Goal: Information Seeking & Learning: Learn about a topic

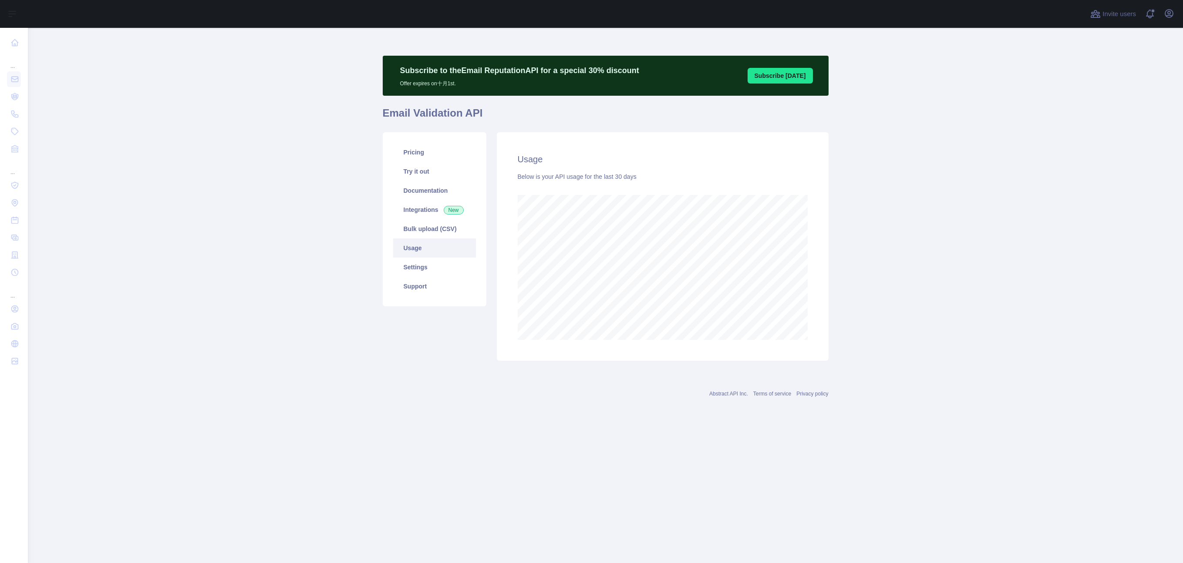
scroll to position [535, 1155]
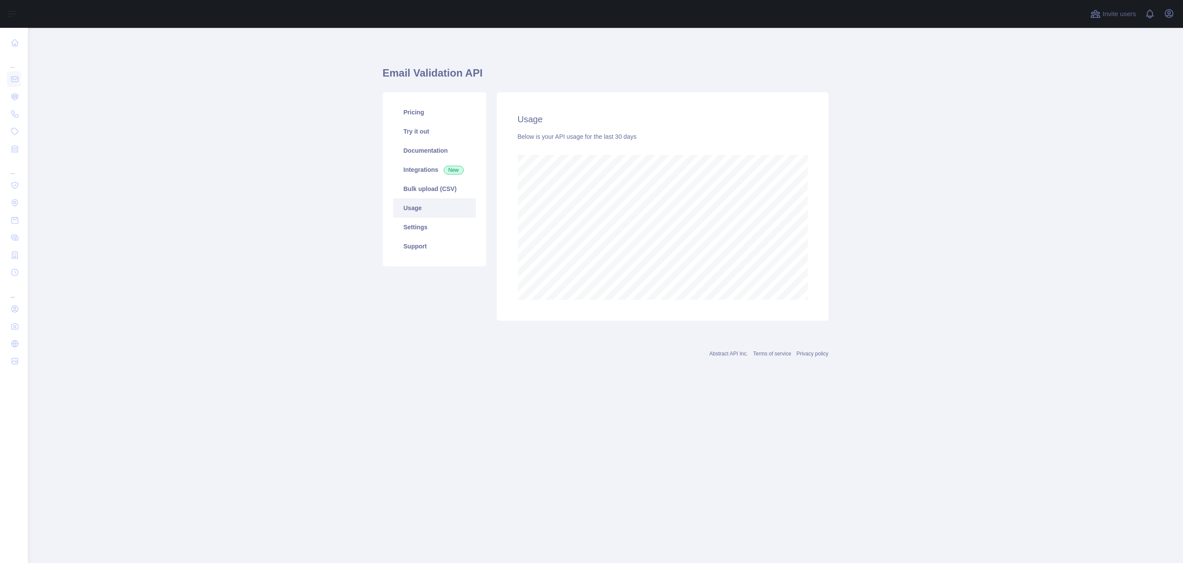
scroll to position [535, 1155]
click at [274, 140] on main "Email Validation API Pricing Try it out Documentation Integrations New Bulk upl…" at bounding box center [605, 295] width 1155 height 535
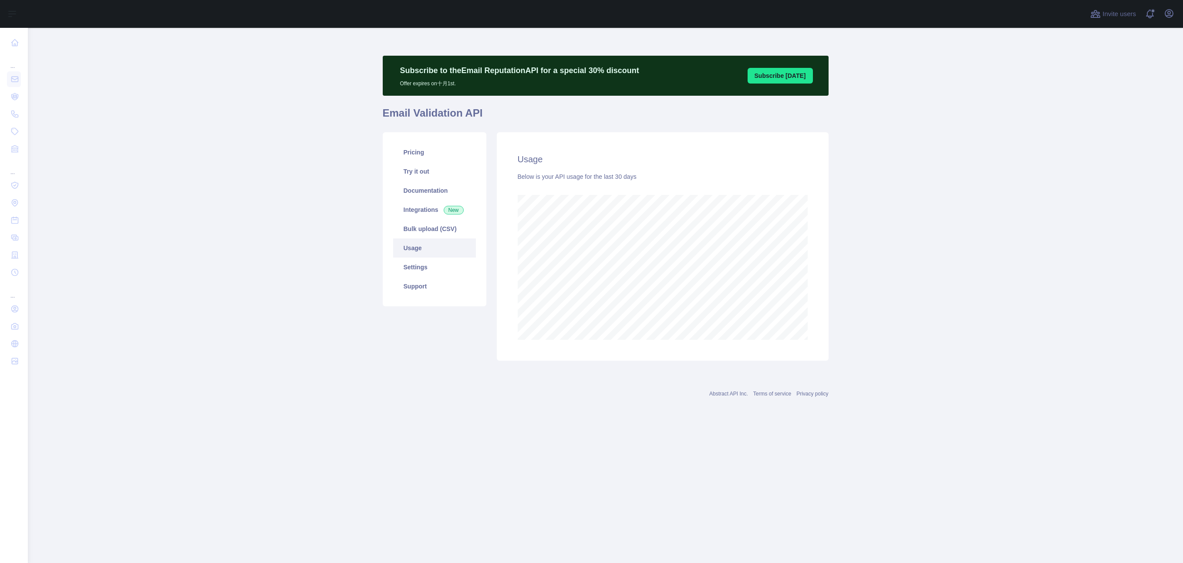
click at [179, 143] on main "Subscribe to the Email Reputation API for a special 30 % discount Offer expires…" at bounding box center [605, 295] width 1155 height 535
click at [214, 233] on main "Subscribe to the Email Reputation API for a special 30 % discount Offer expires…" at bounding box center [605, 295] width 1155 height 535
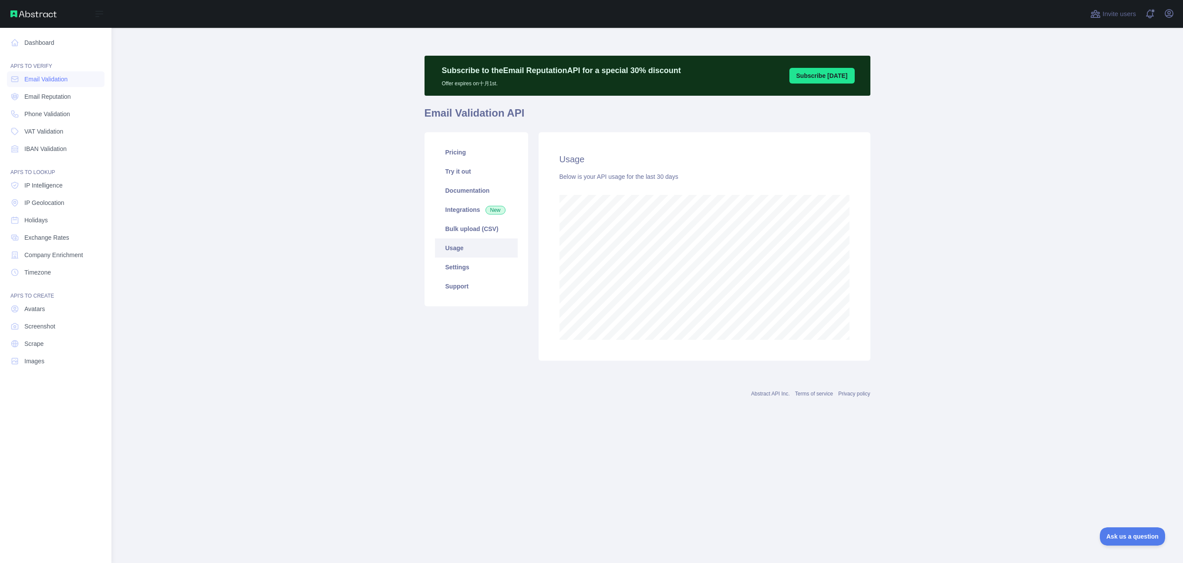
scroll to position [535, 1155]
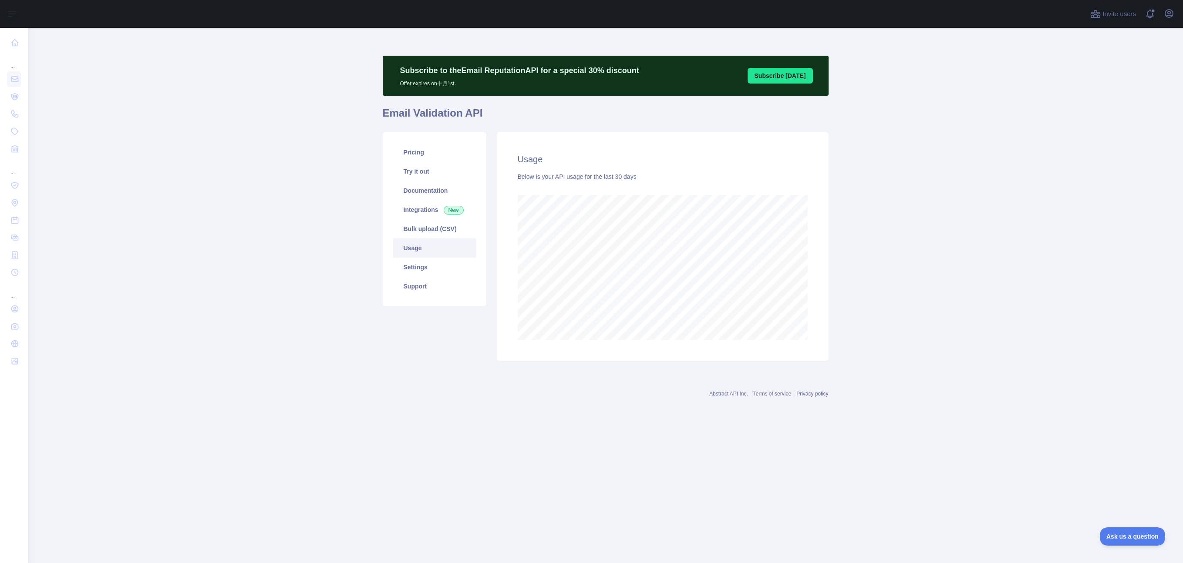
click at [230, 213] on main "Subscribe to the Email Reputation API for a special 30 % discount Offer expires…" at bounding box center [605, 295] width 1155 height 535
drag, startPoint x: 262, startPoint y: 145, endPoint x: 219, endPoint y: 12, distance: 140.0
click at [262, 145] on main "Subscribe to the Email Reputation API for a special 30 % discount Offer expires…" at bounding box center [605, 295] width 1155 height 535
